Goal: Transaction & Acquisition: Book appointment/travel/reservation

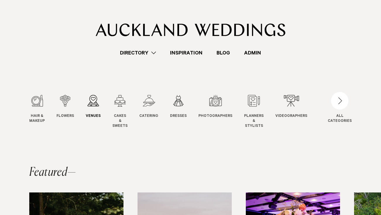
click at [91, 106] on div "3 / 12" at bounding box center [93, 101] width 15 height 12
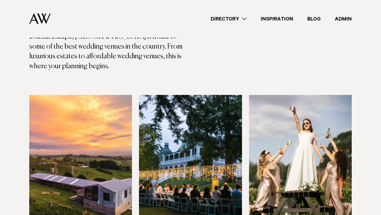
scroll to position [439, 0]
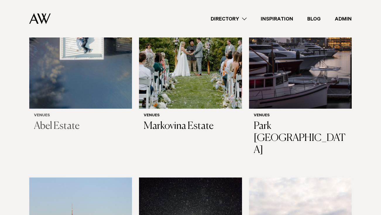
click at [95, 66] on img at bounding box center [80, 39] width 103 height 138
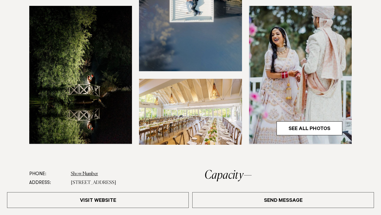
scroll to position [173, 0]
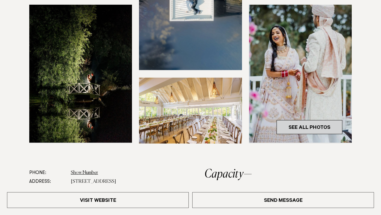
click at [316, 125] on link "See All Photos" at bounding box center [309, 127] width 66 height 14
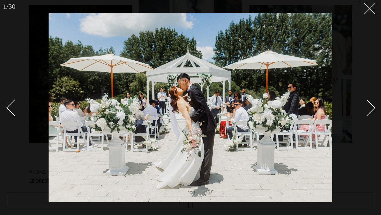
click at [370, 3] on icon at bounding box center [367, 6] width 7 height 7
